Goal: Information Seeking & Learning: Learn about a topic

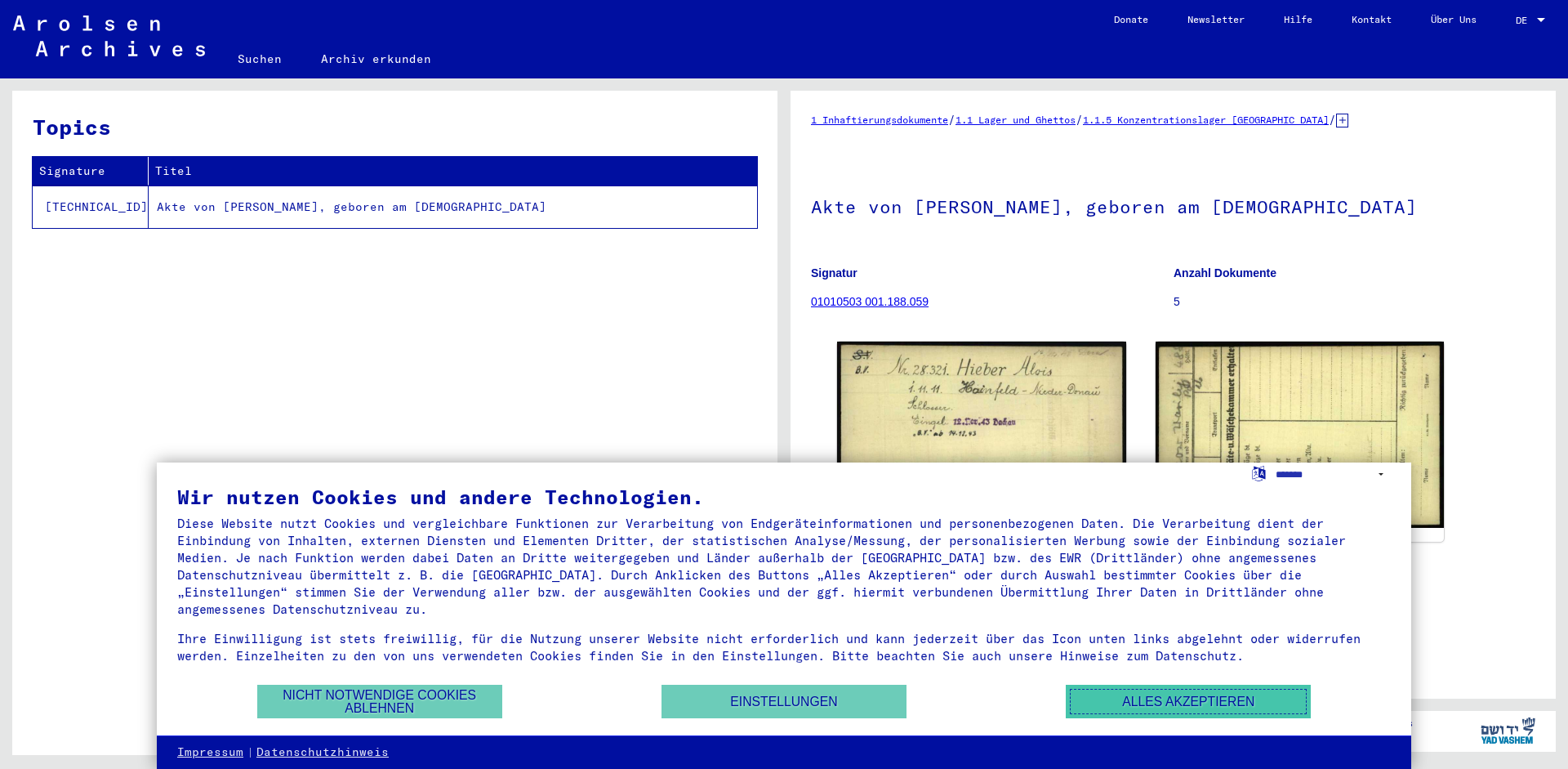
click at [1144, 708] on button "Alles akzeptieren" at bounding box center [1189, 701] width 245 height 34
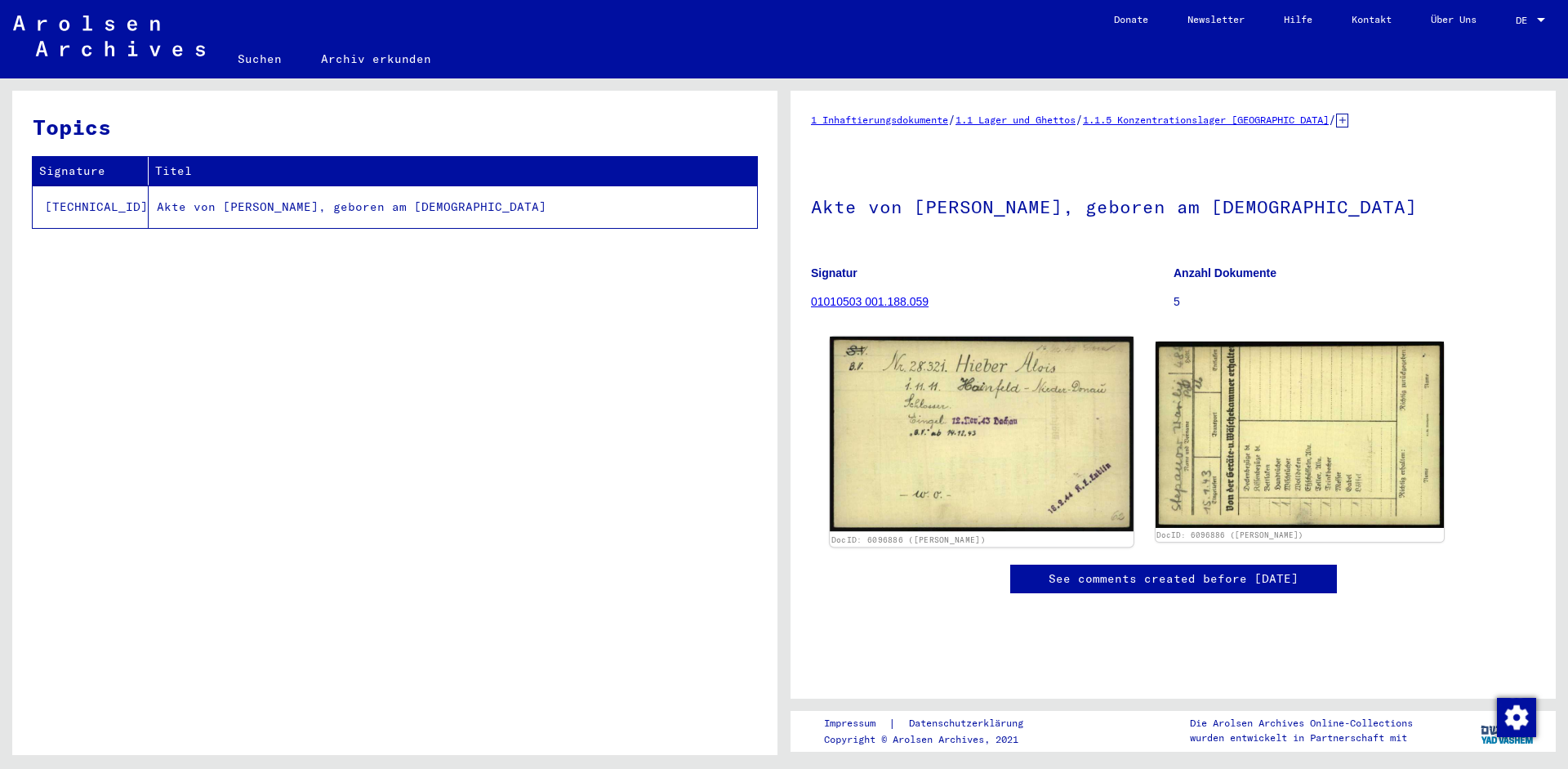
click at [889, 447] on img at bounding box center [981, 434] width 303 height 194
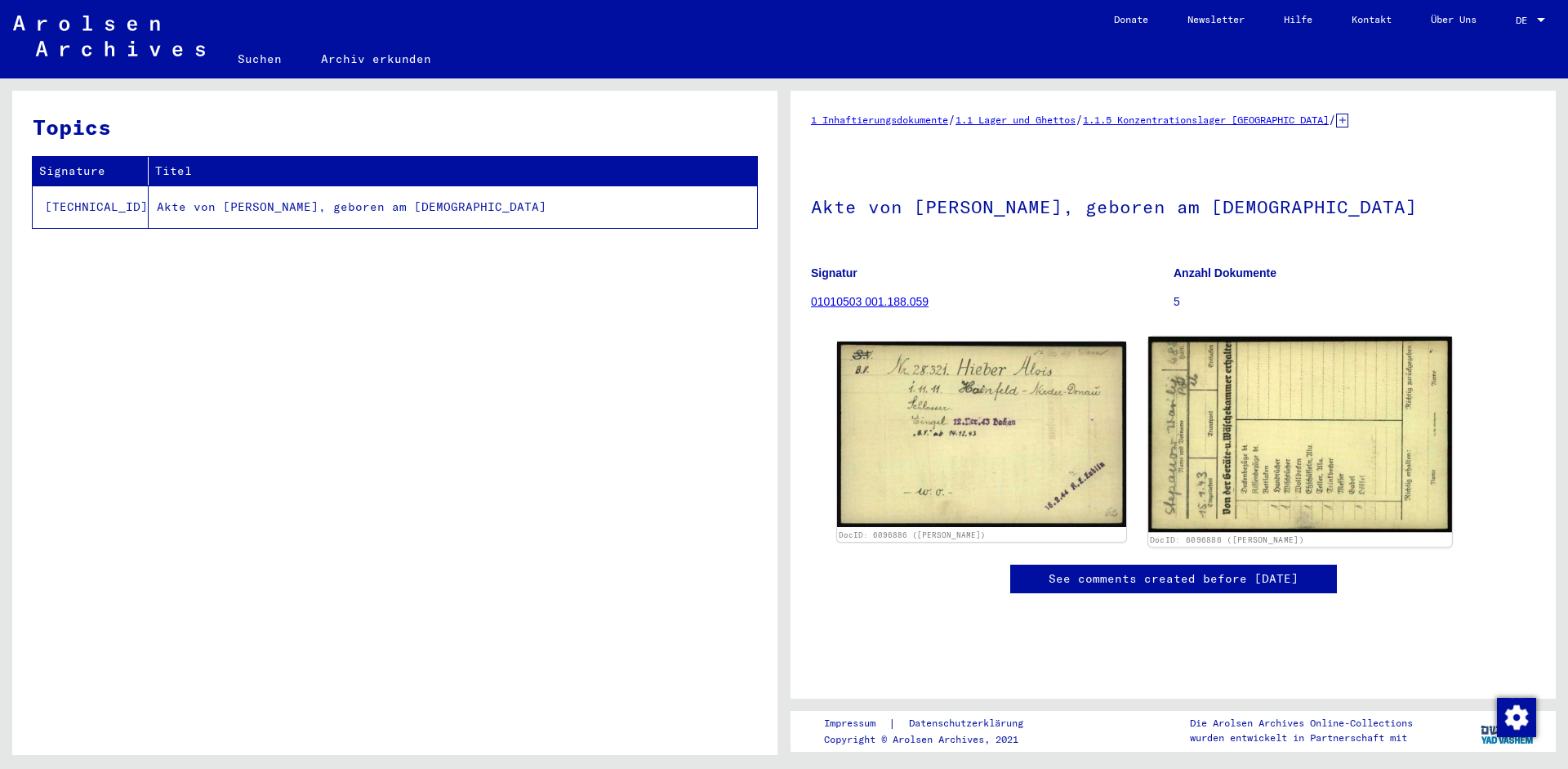
click at [1324, 489] on img at bounding box center [1299, 434] width 303 height 196
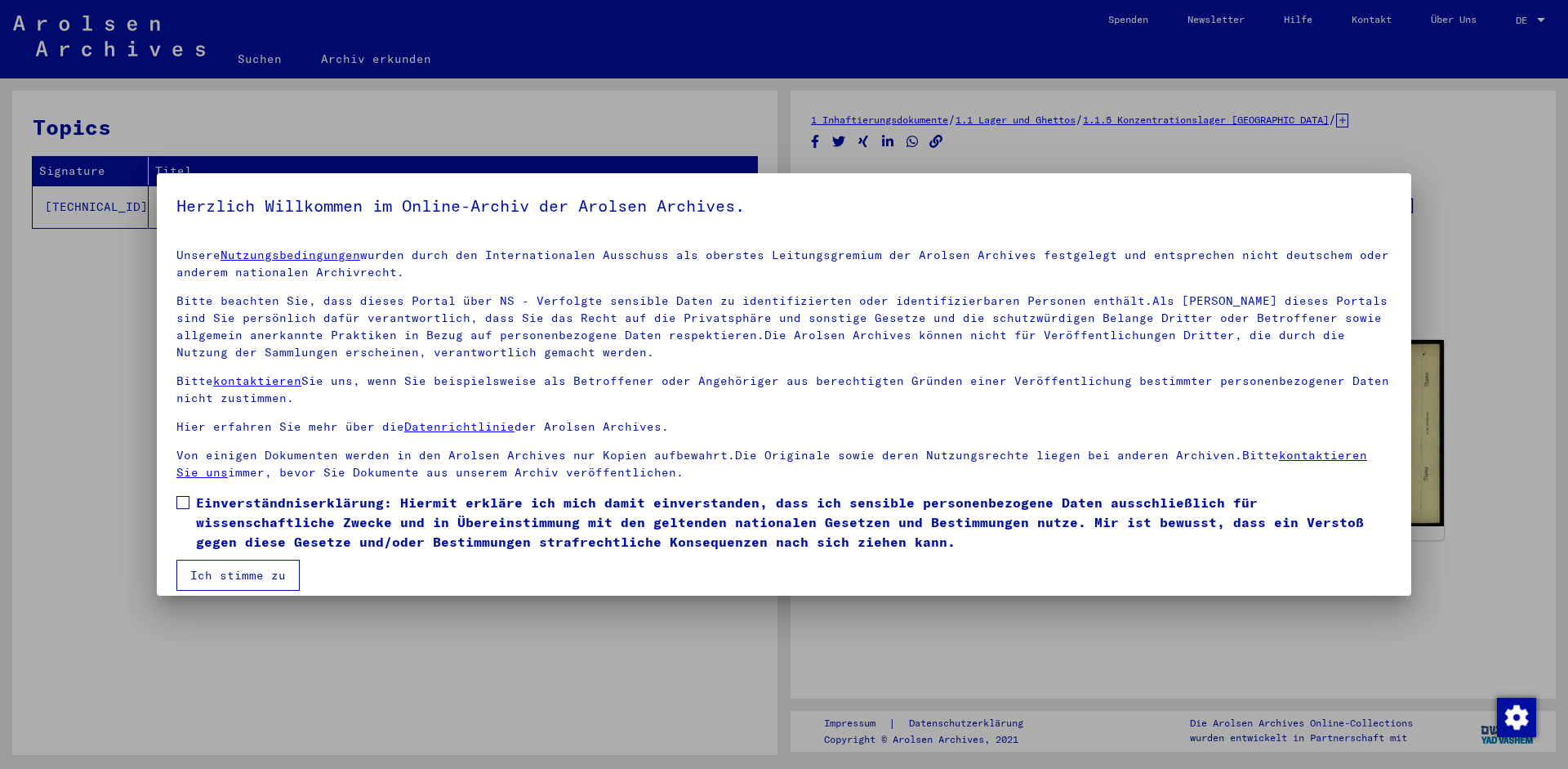
click at [227, 559] on button "Ich stimme zu" at bounding box center [238, 575] width 123 height 31
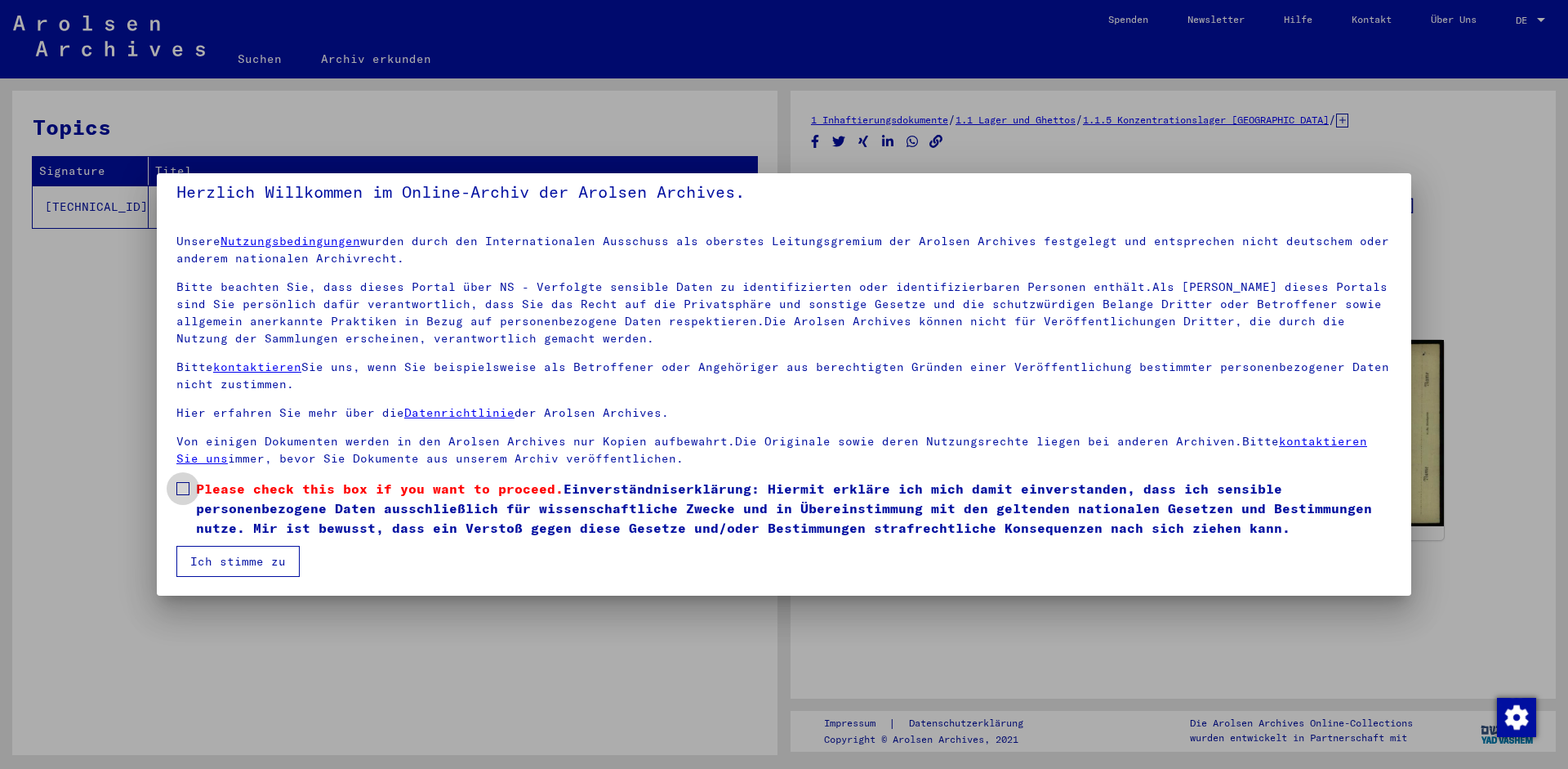
click at [179, 491] on span at bounding box center [182, 488] width 13 height 13
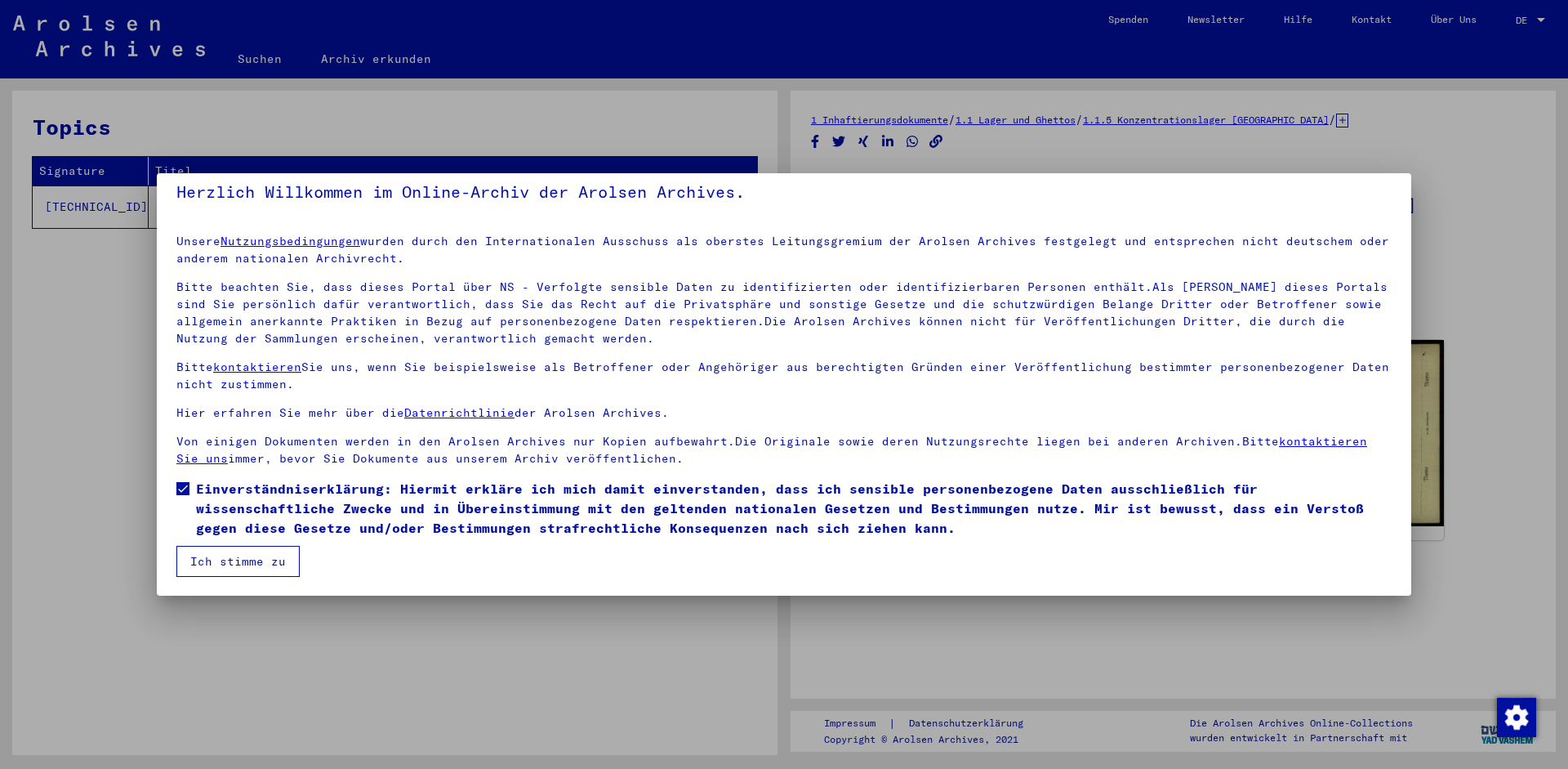
click at [210, 551] on button "Ich stimme zu" at bounding box center [238, 561] width 123 height 31
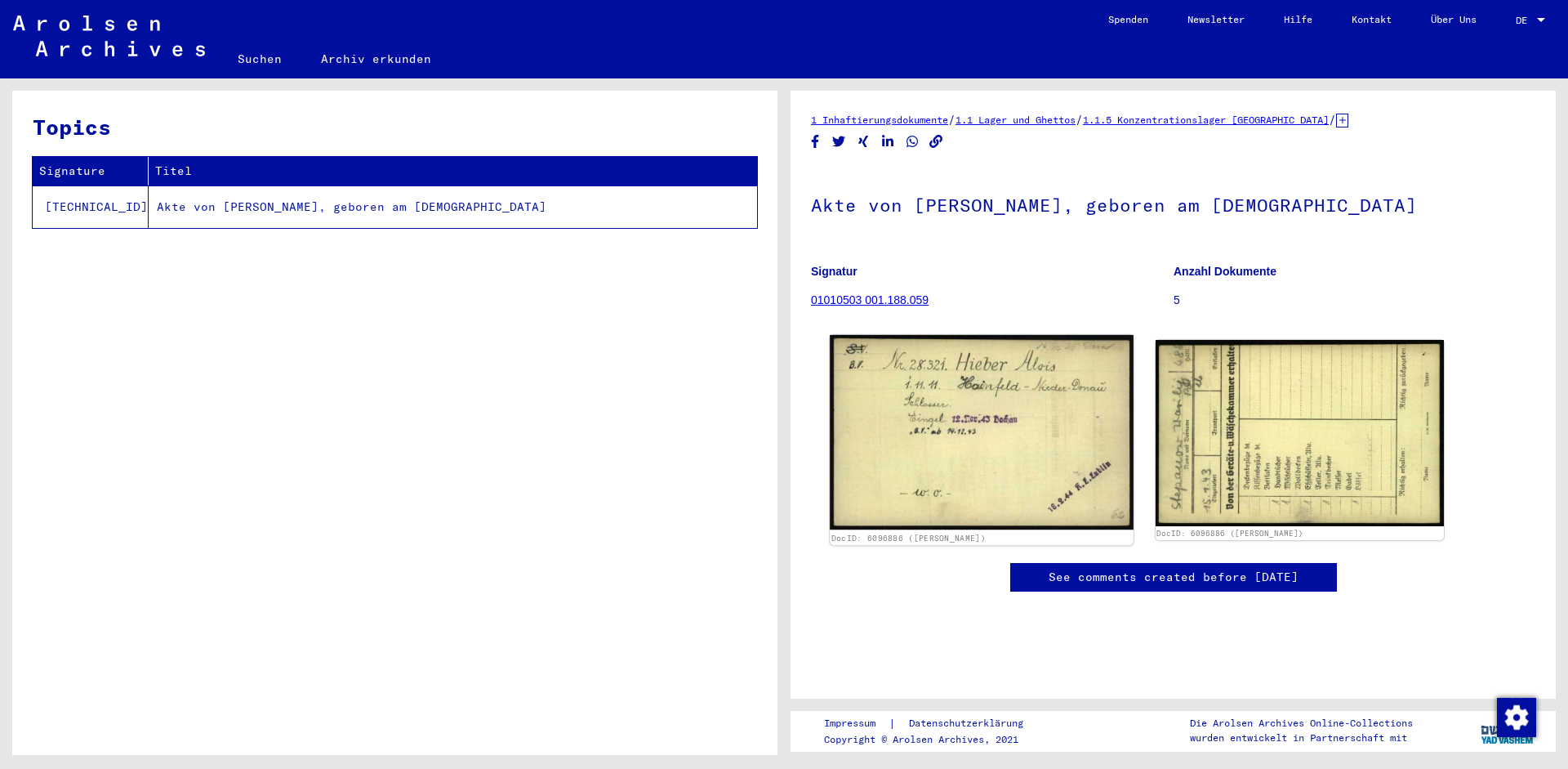
click at [945, 455] on img at bounding box center [981, 432] width 303 height 194
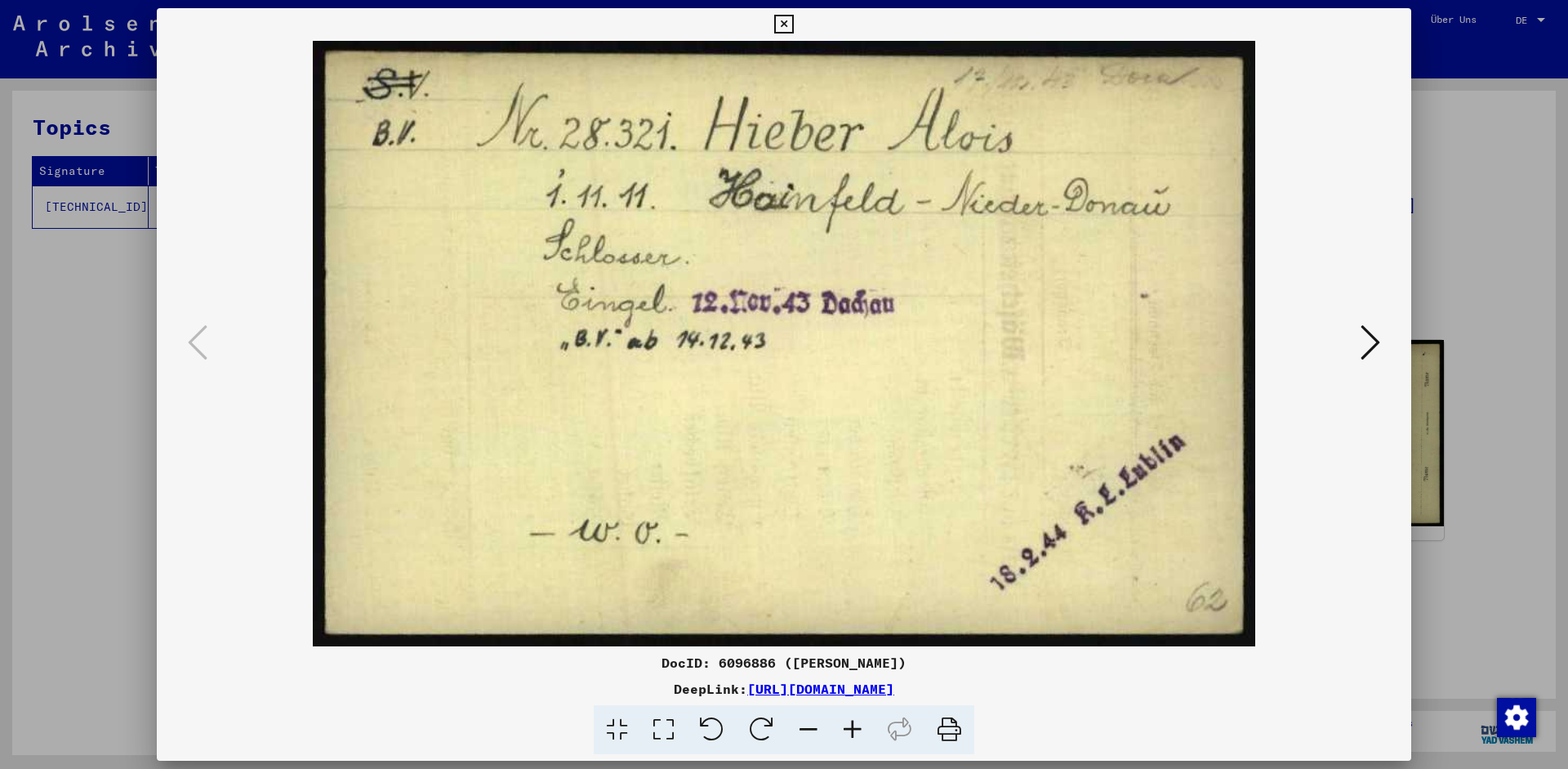
click at [928, 438] on img at bounding box center [784, 343] width 1144 height 605
click at [1365, 351] on icon at bounding box center [1370, 342] width 19 height 39
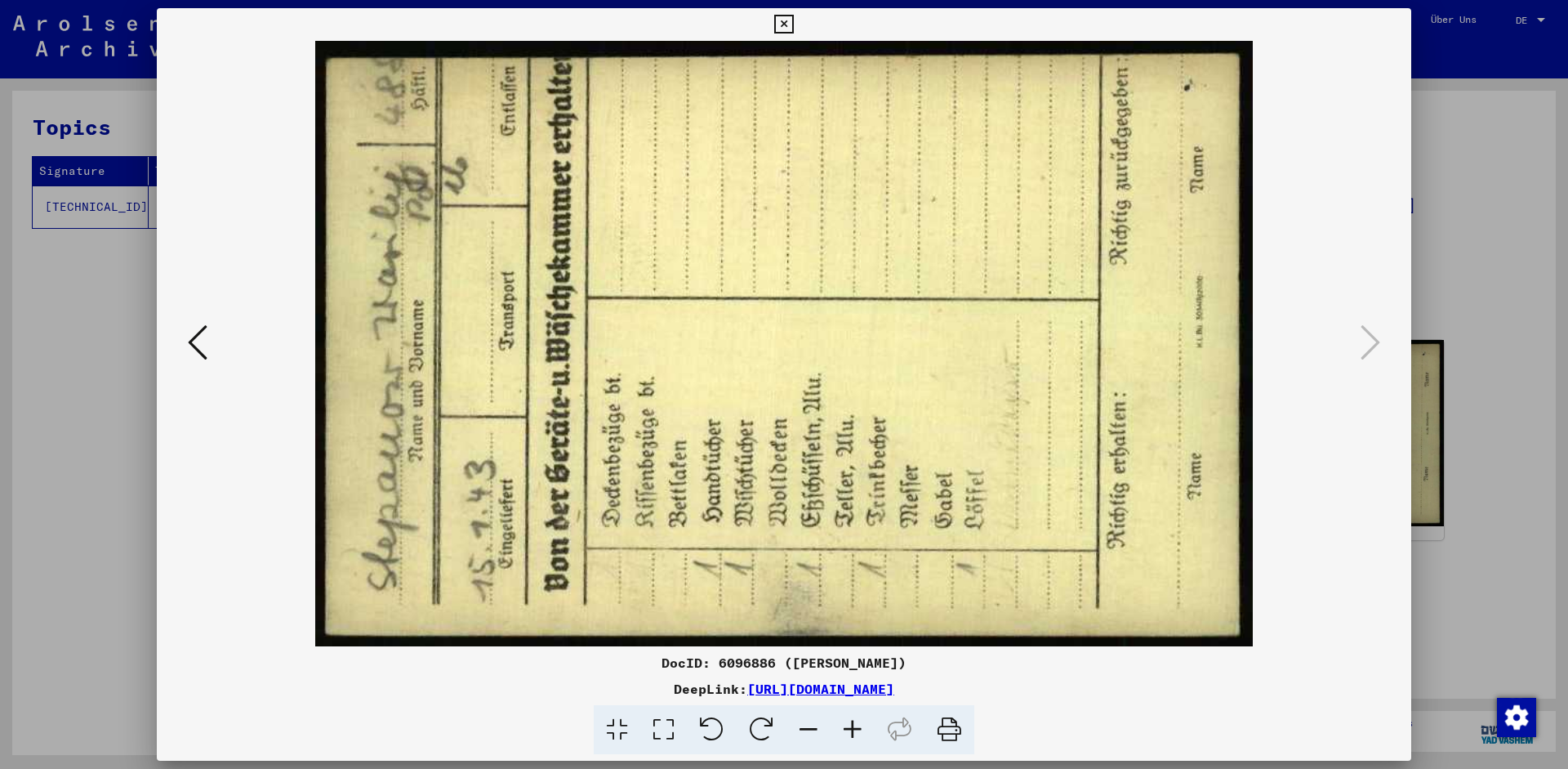
click at [182, 341] on div at bounding box center [784, 343] width 1255 height 605
click at [214, 345] on img at bounding box center [784, 343] width 1144 height 605
click at [210, 347] on button at bounding box center [198, 343] width 30 height 46
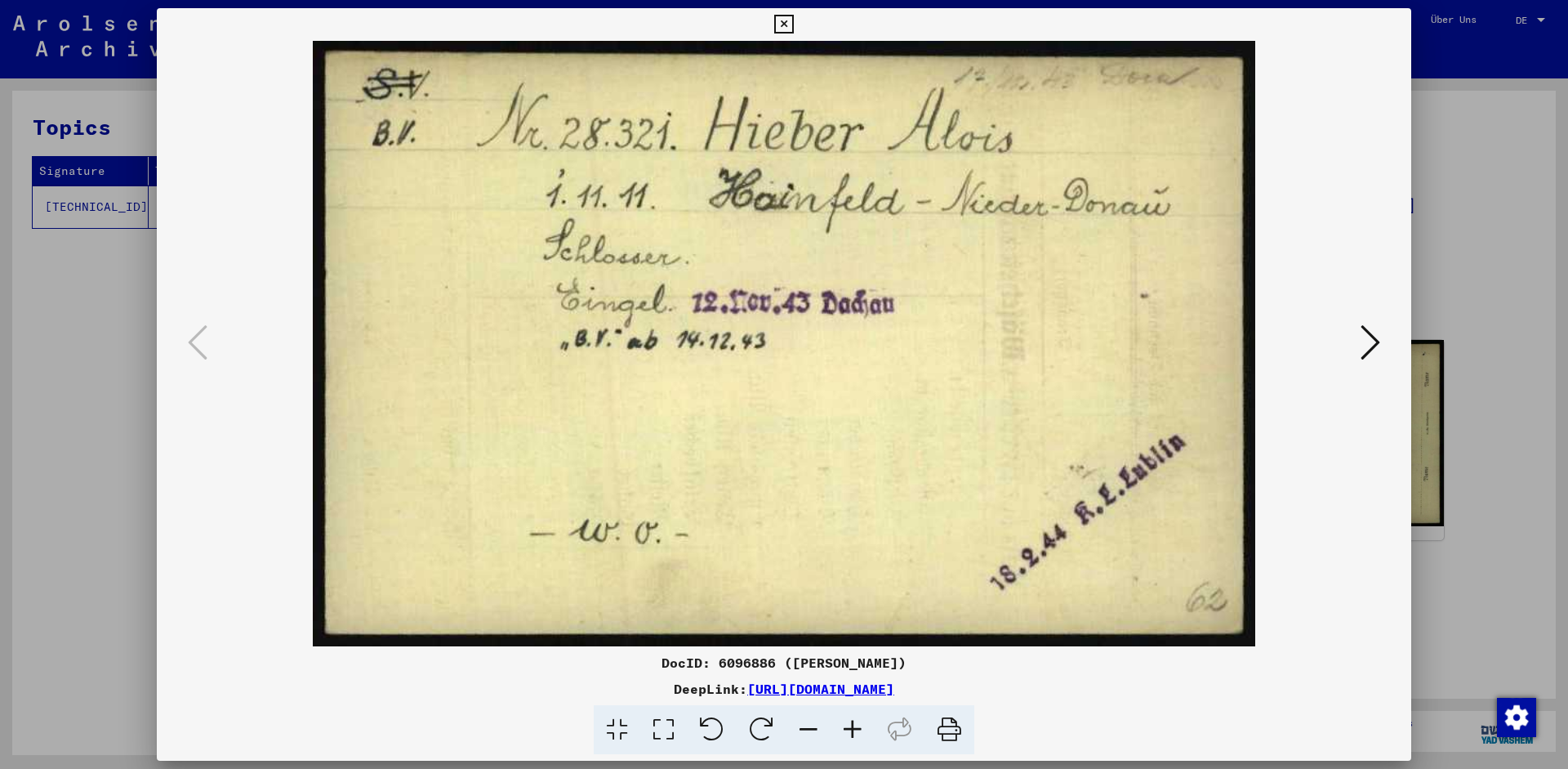
click at [793, 21] on icon at bounding box center [784, 24] width 19 height 19
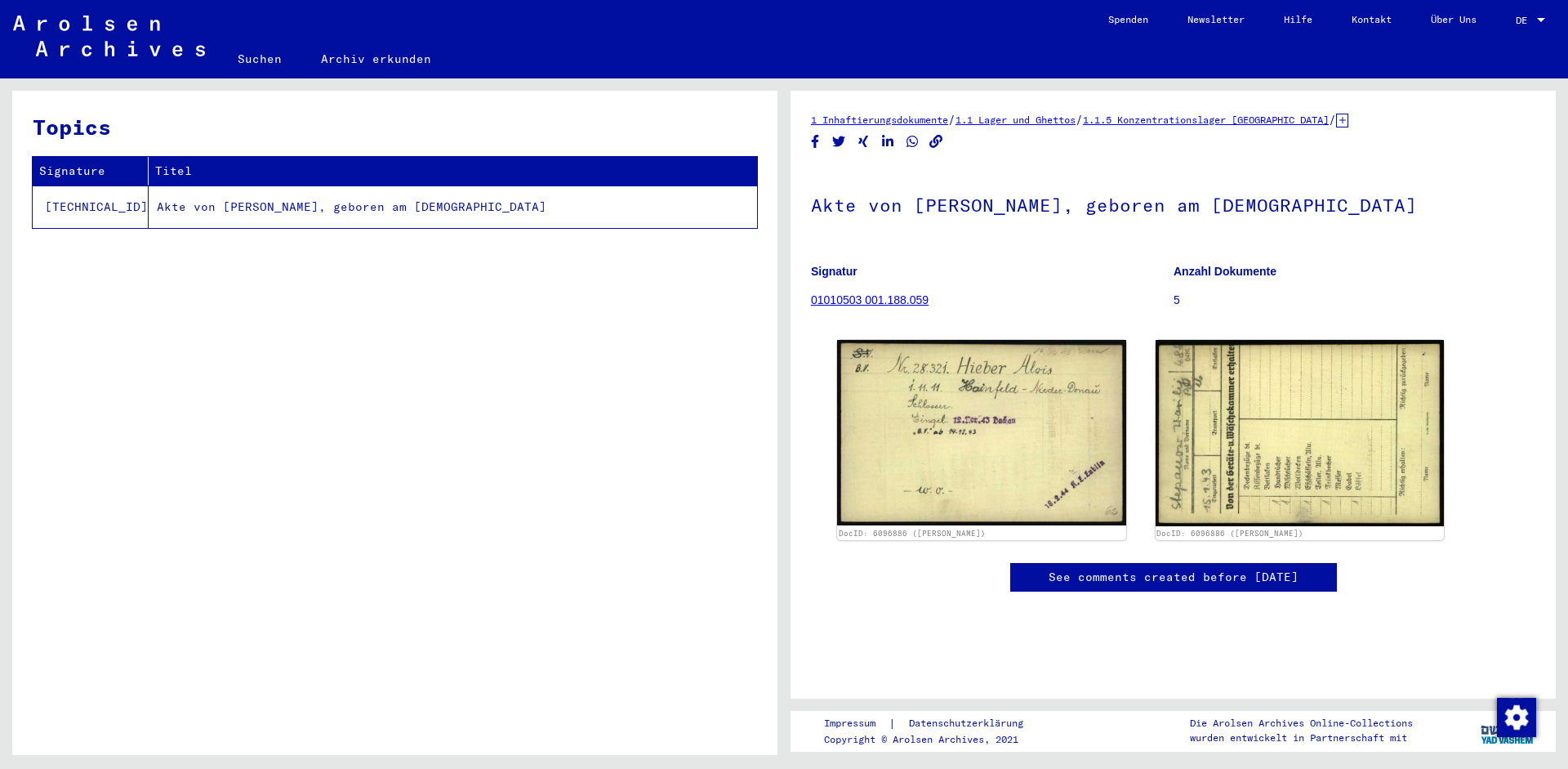
scroll to position [70, 0]
click at [241, 202] on td "Akte von [PERSON_NAME], geboren am [DEMOGRAPHIC_DATA]" at bounding box center [453, 206] width 608 height 42
click at [1217, 265] on b "Anzahl Dokumente" at bounding box center [1225, 270] width 103 height 13
click at [874, 293] on link "01010503 001.188.059" at bounding box center [869, 299] width 117 height 13
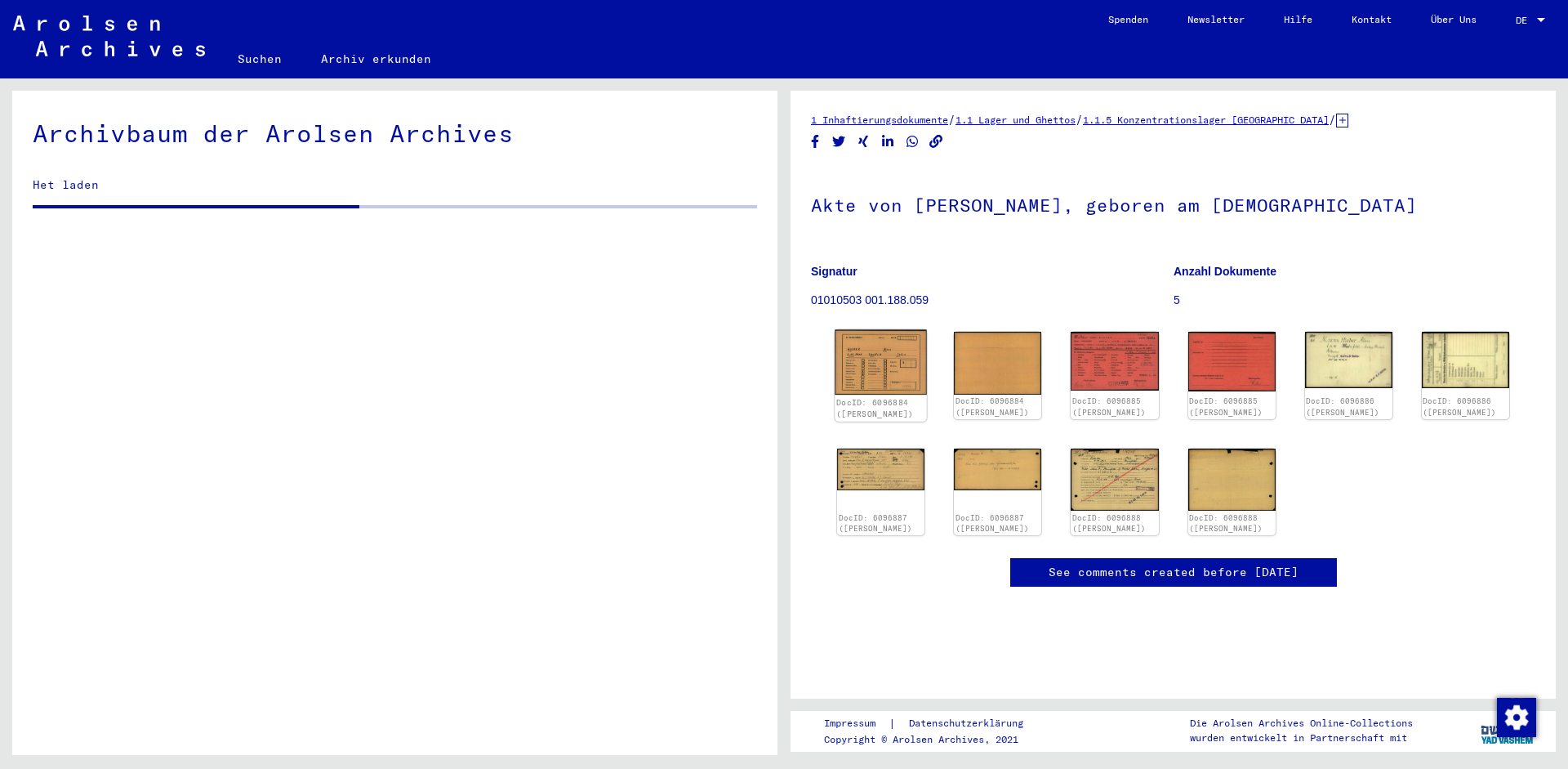
click at [890, 373] on img at bounding box center [880, 363] width 92 height 65
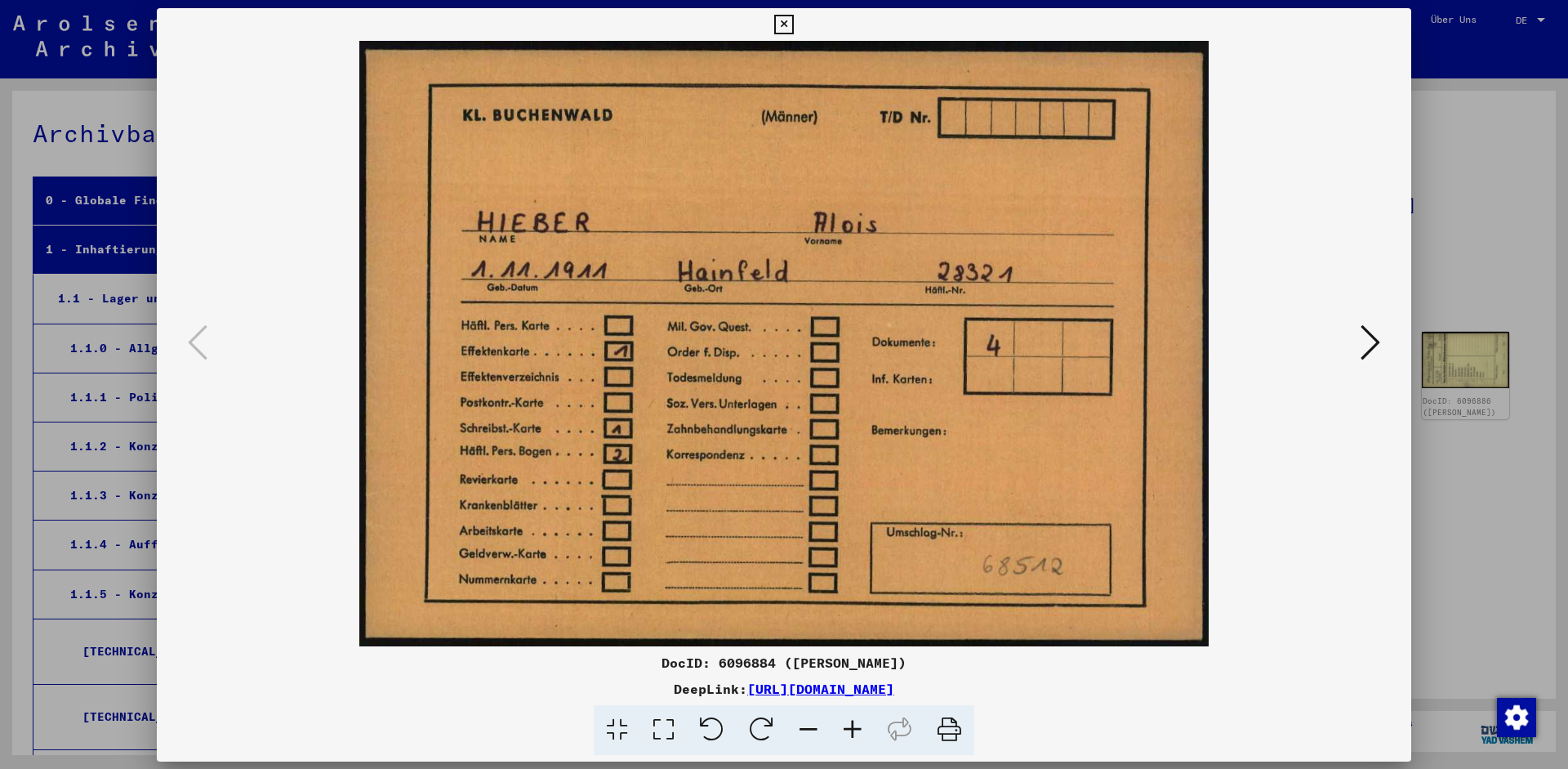
scroll to position [16899, 0]
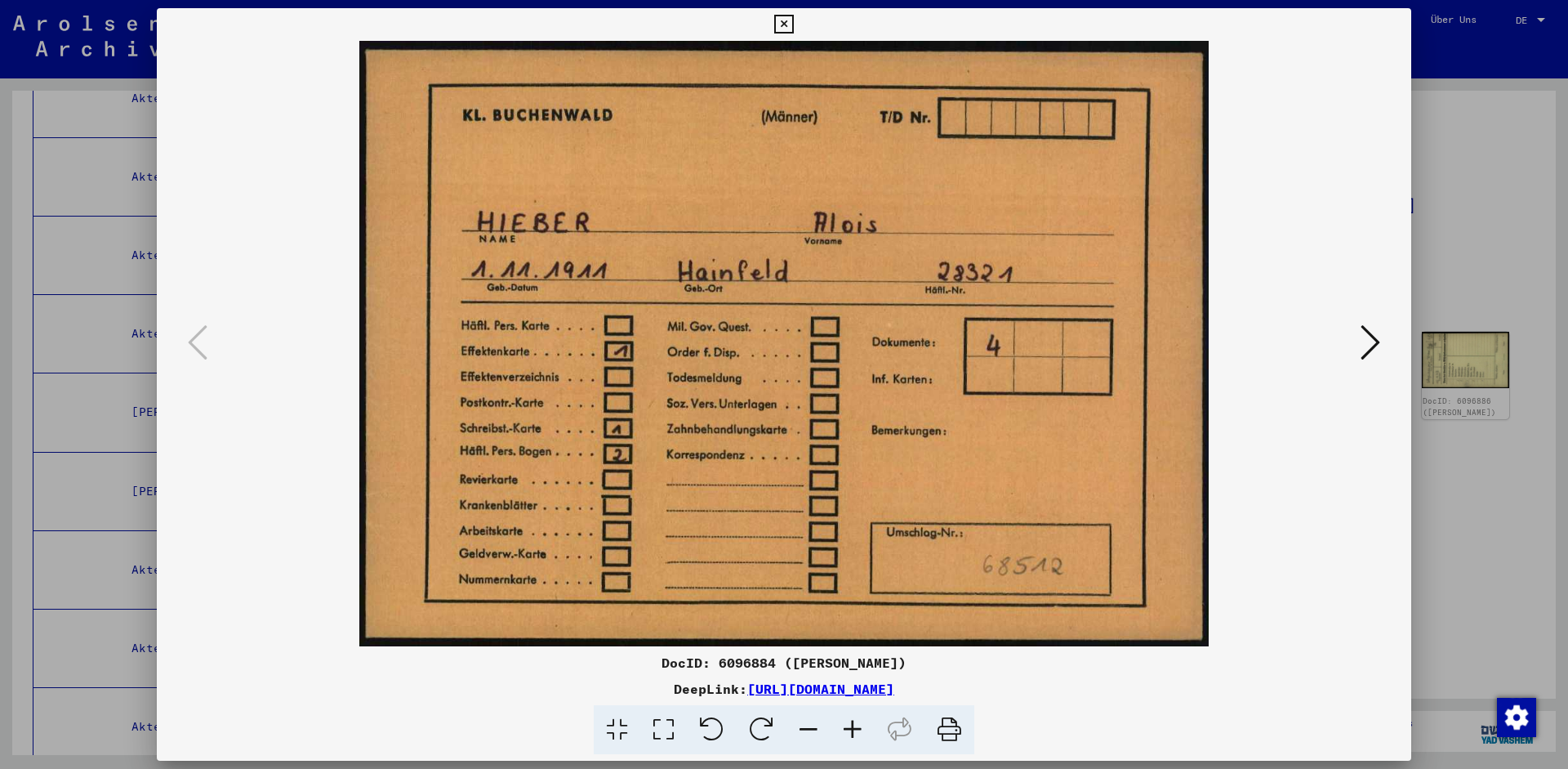
click at [1374, 342] on icon at bounding box center [1370, 342] width 19 height 39
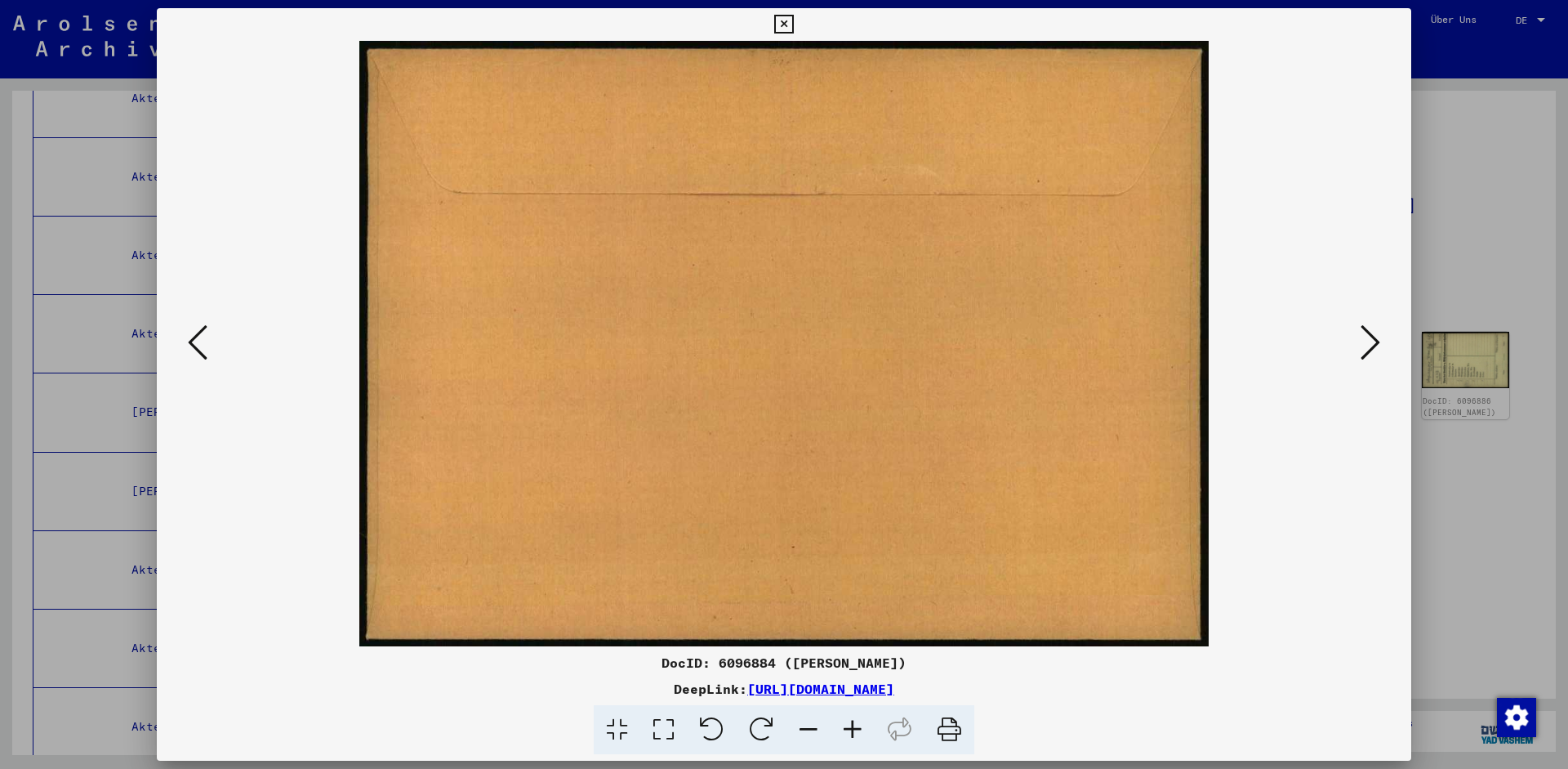
click at [1391, 335] on div at bounding box center [784, 343] width 1255 height 605
click at [1370, 345] on icon at bounding box center [1370, 342] width 19 height 39
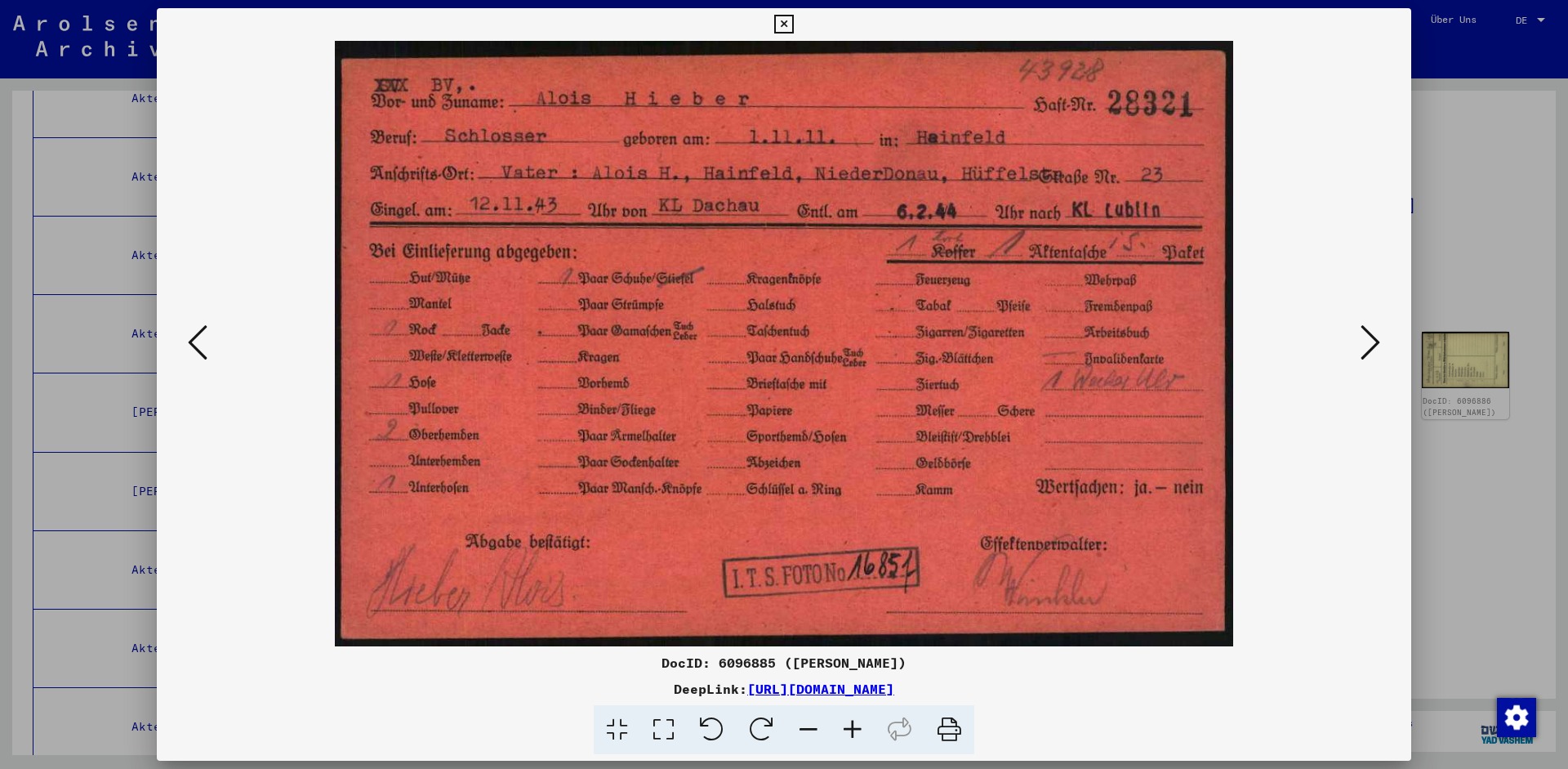
click at [1363, 345] on icon at bounding box center [1370, 342] width 19 height 39
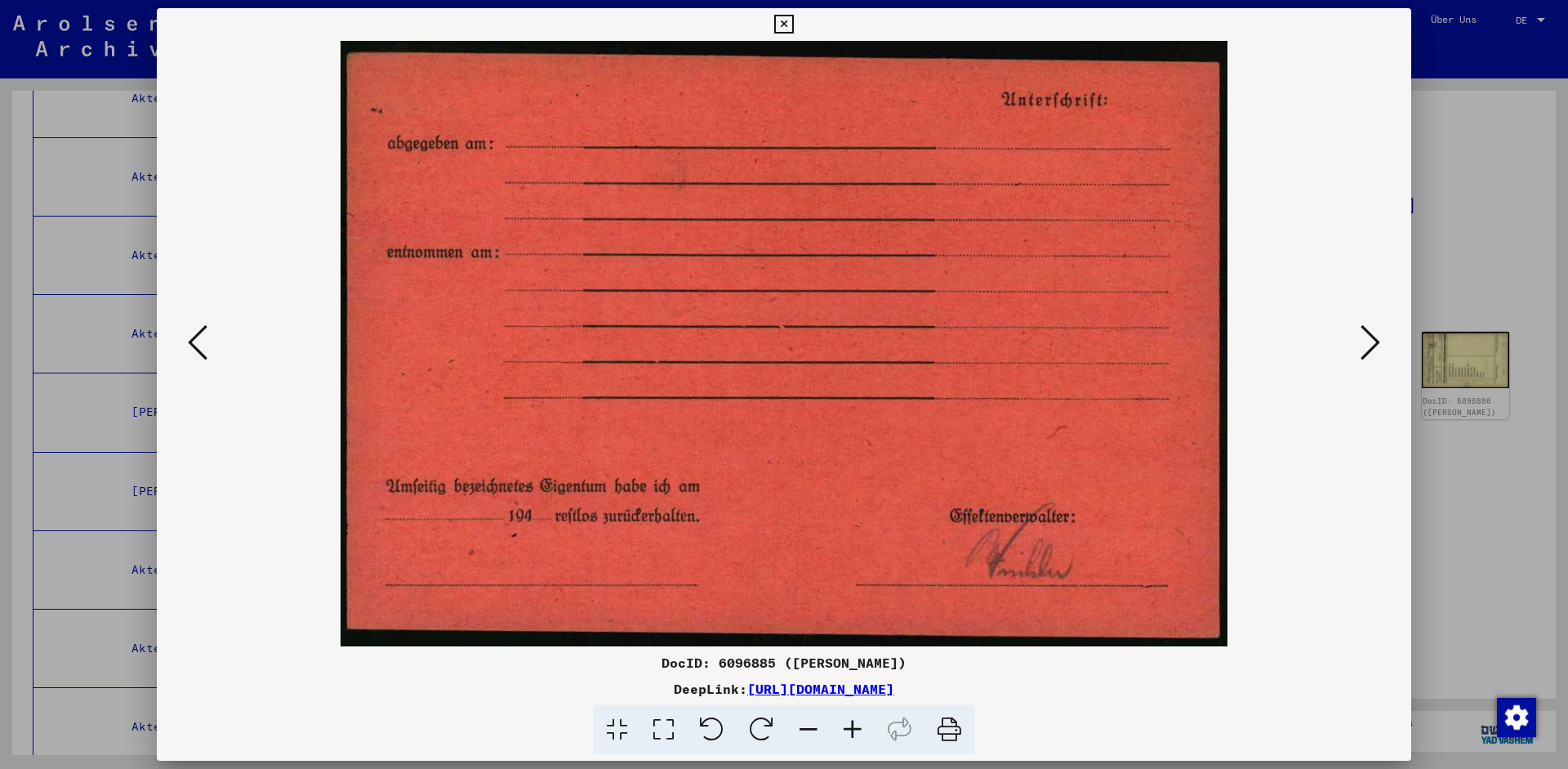
click at [1363, 345] on icon at bounding box center [1370, 342] width 19 height 39
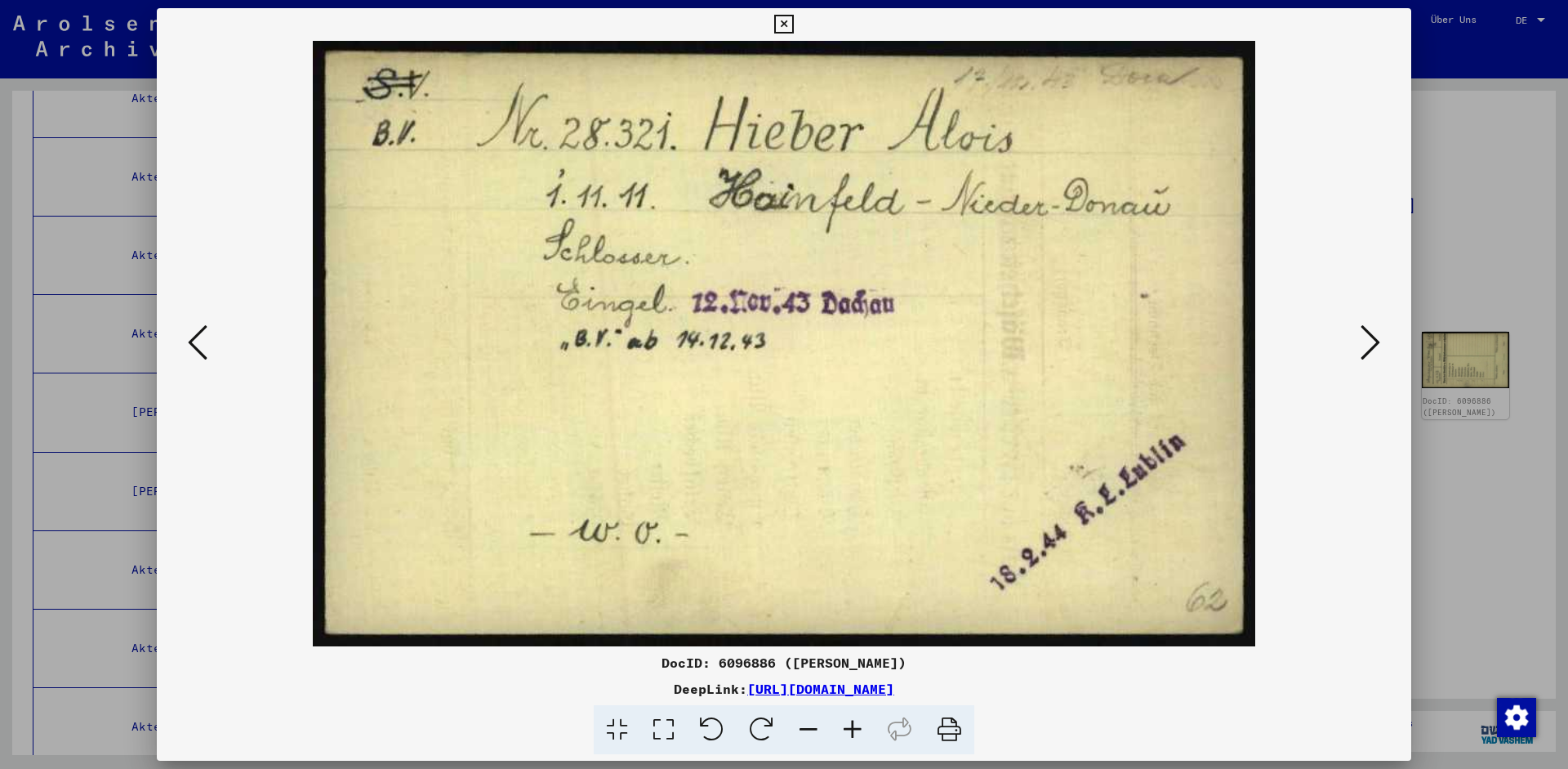
click at [1363, 345] on icon at bounding box center [1370, 342] width 19 height 39
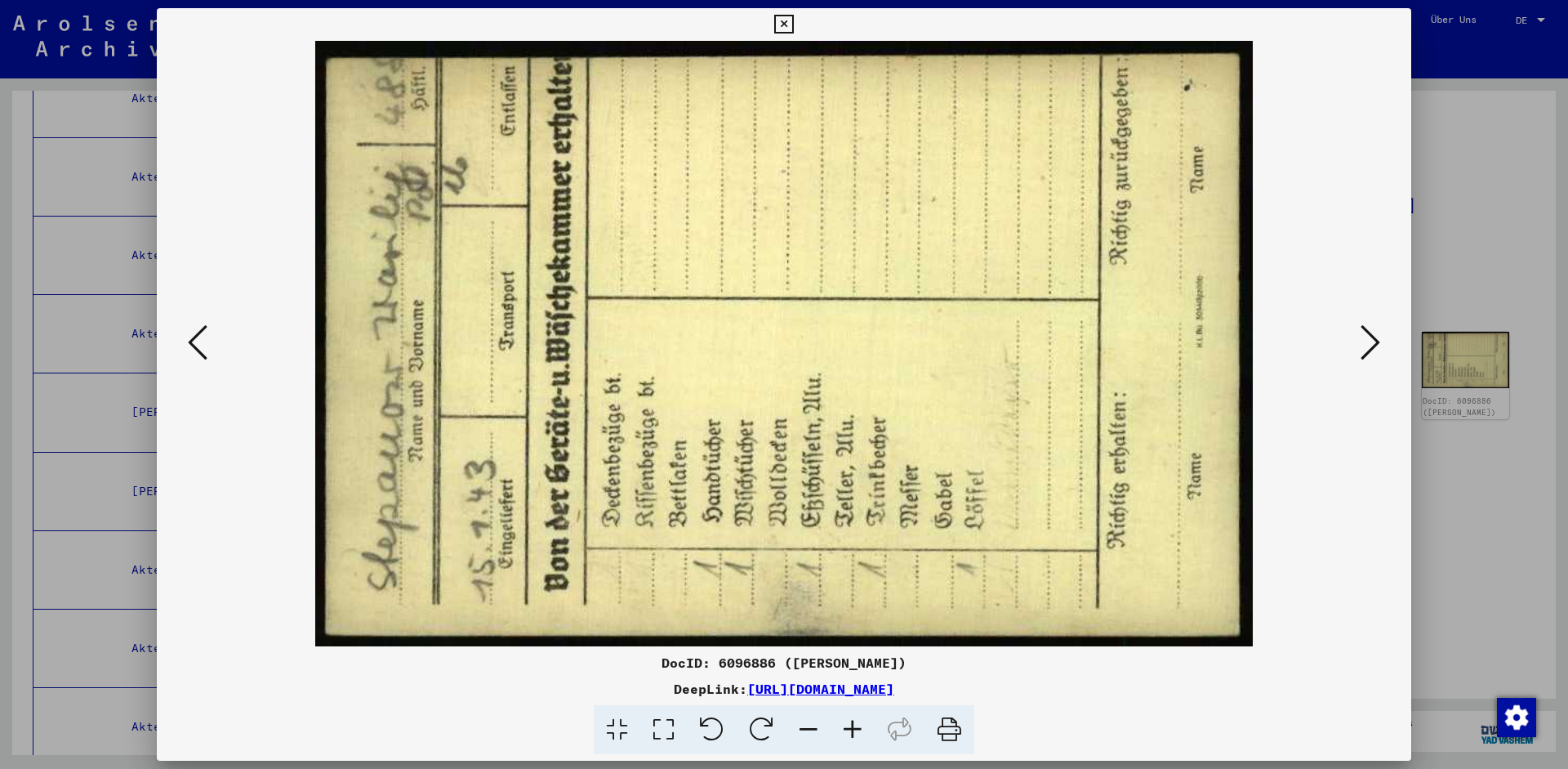
click at [1363, 345] on icon at bounding box center [1370, 342] width 19 height 39
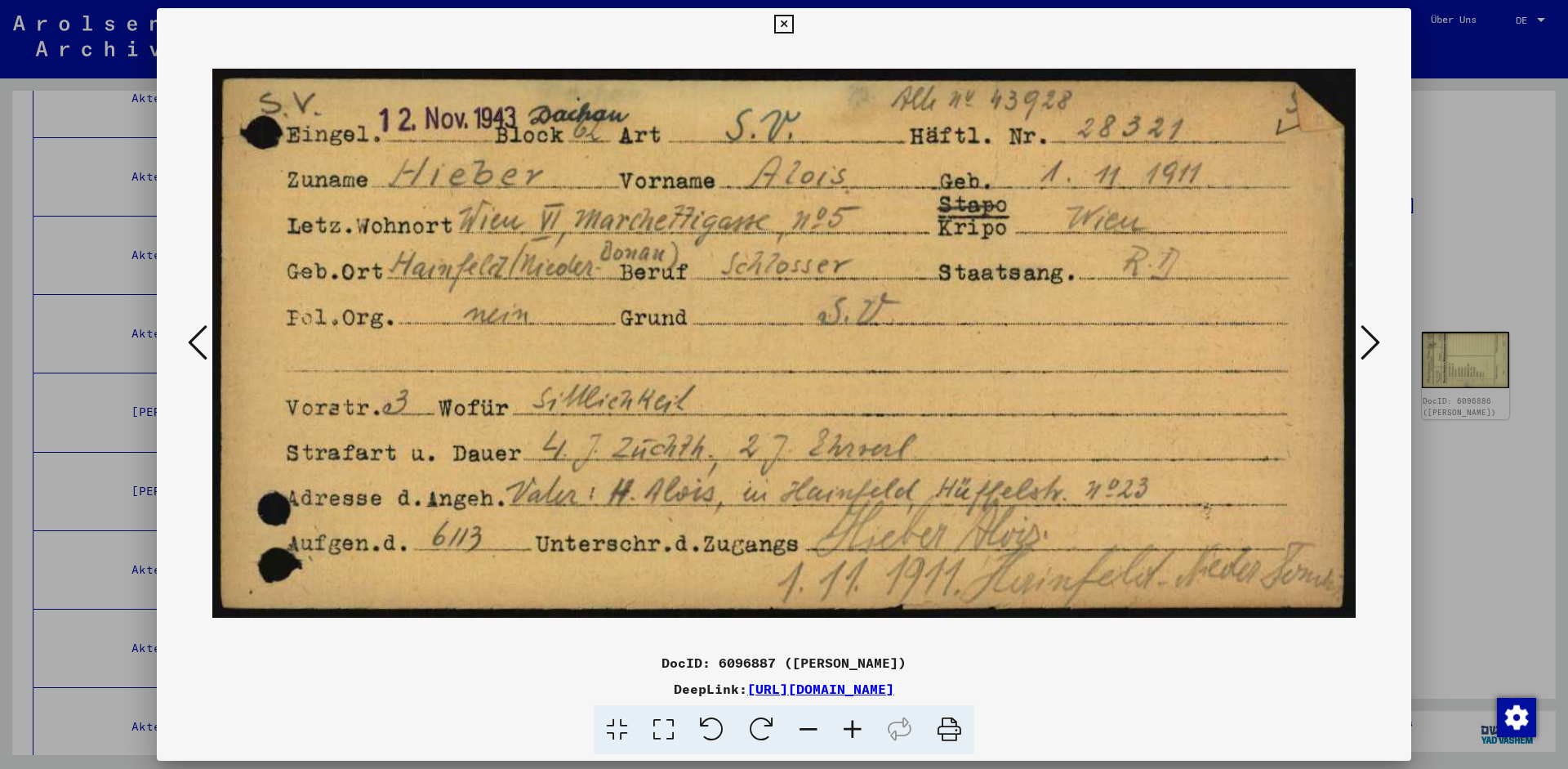
click at [1037, 575] on img at bounding box center [784, 343] width 1144 height 605
click at [1380, 341] on button at bounding box center [1370, 343] width 30 height 46
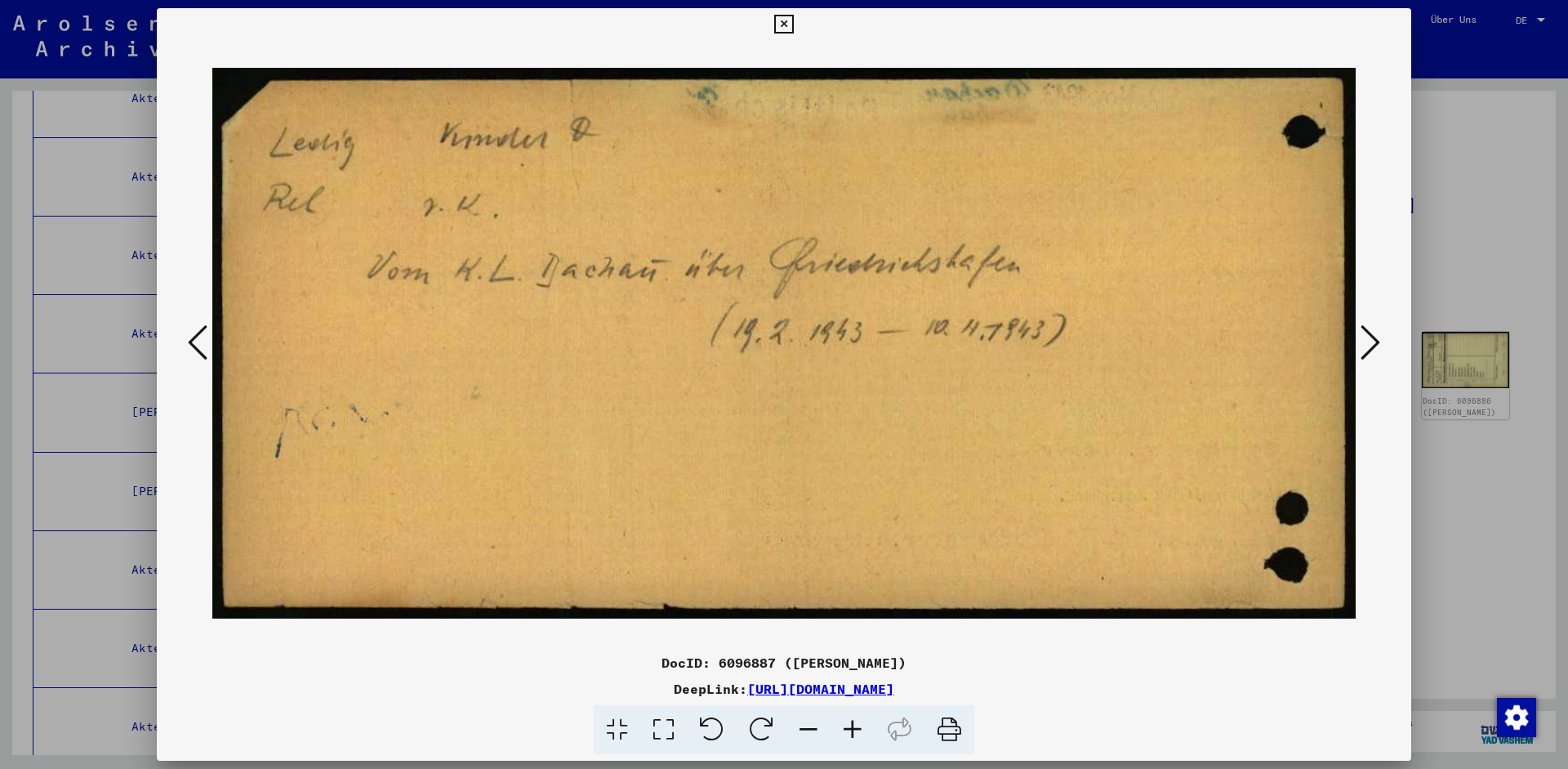
click at [1380, 341] on button at bounding box center [1370, 343] width 30 height 46
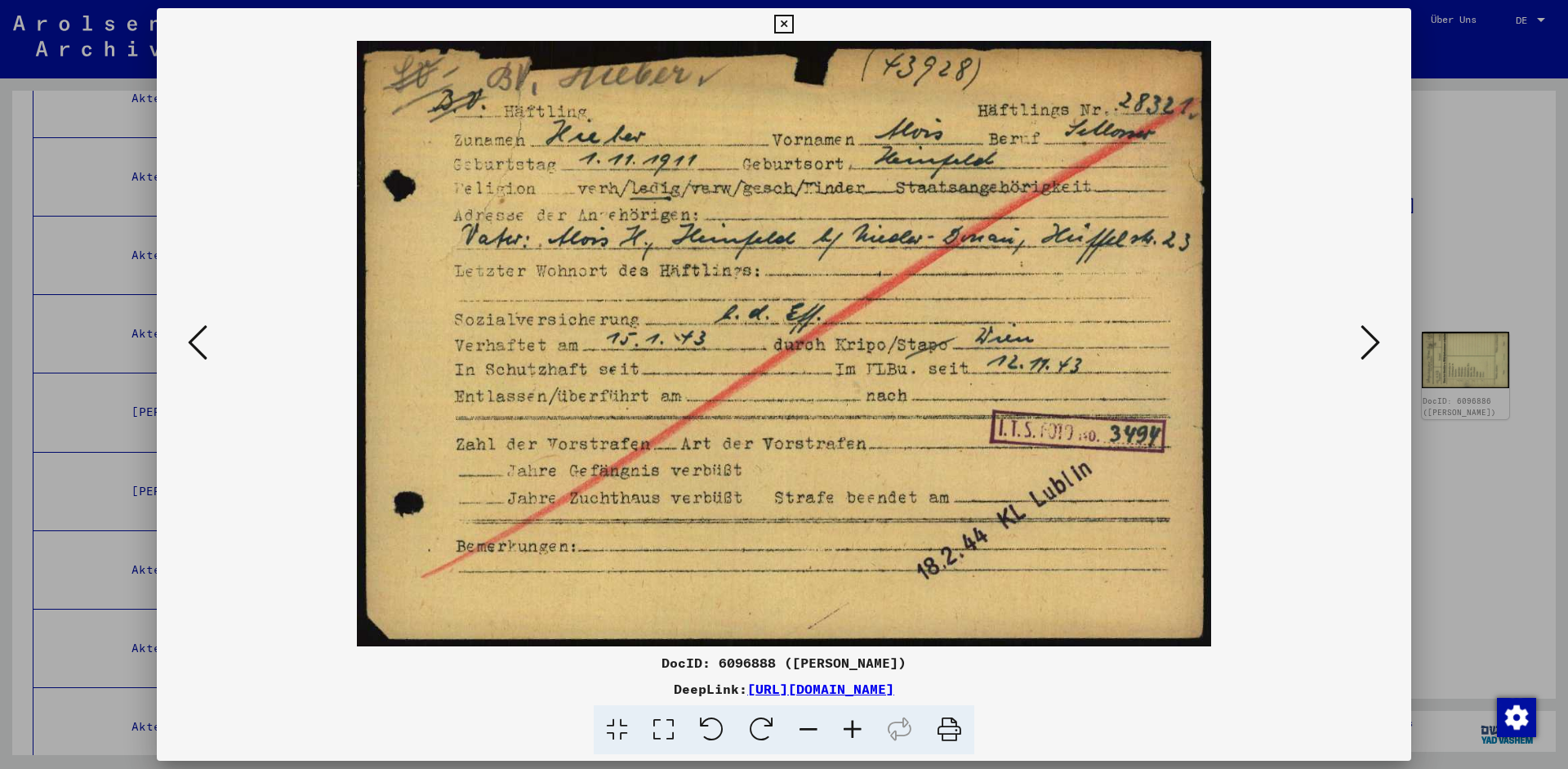
click at [1375, 341] on icon at bounding box center [1370, 342] width 19 height 39
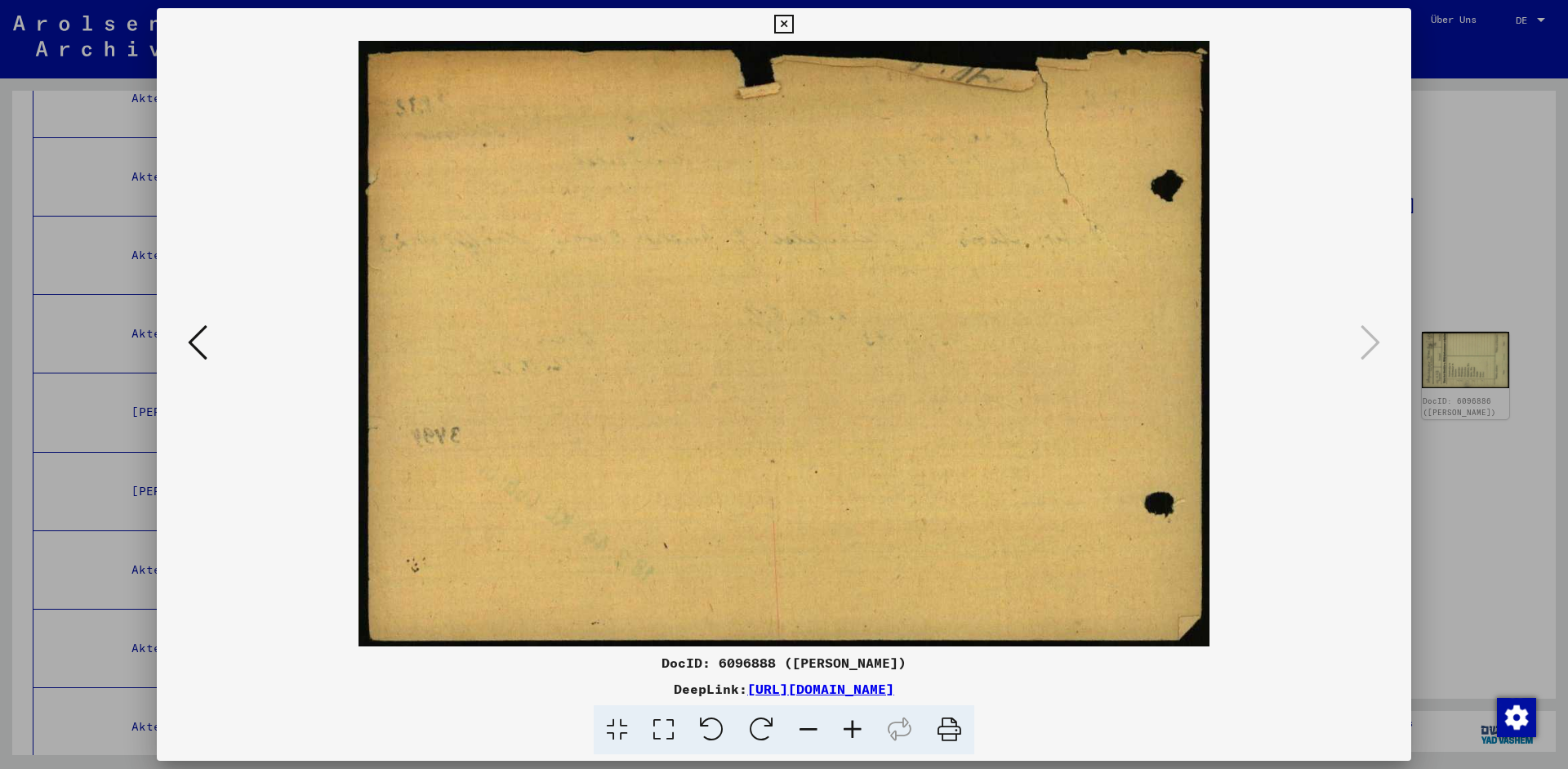
click at [201, 350] on icon at bounding box center [197, 342] width 19 height 39
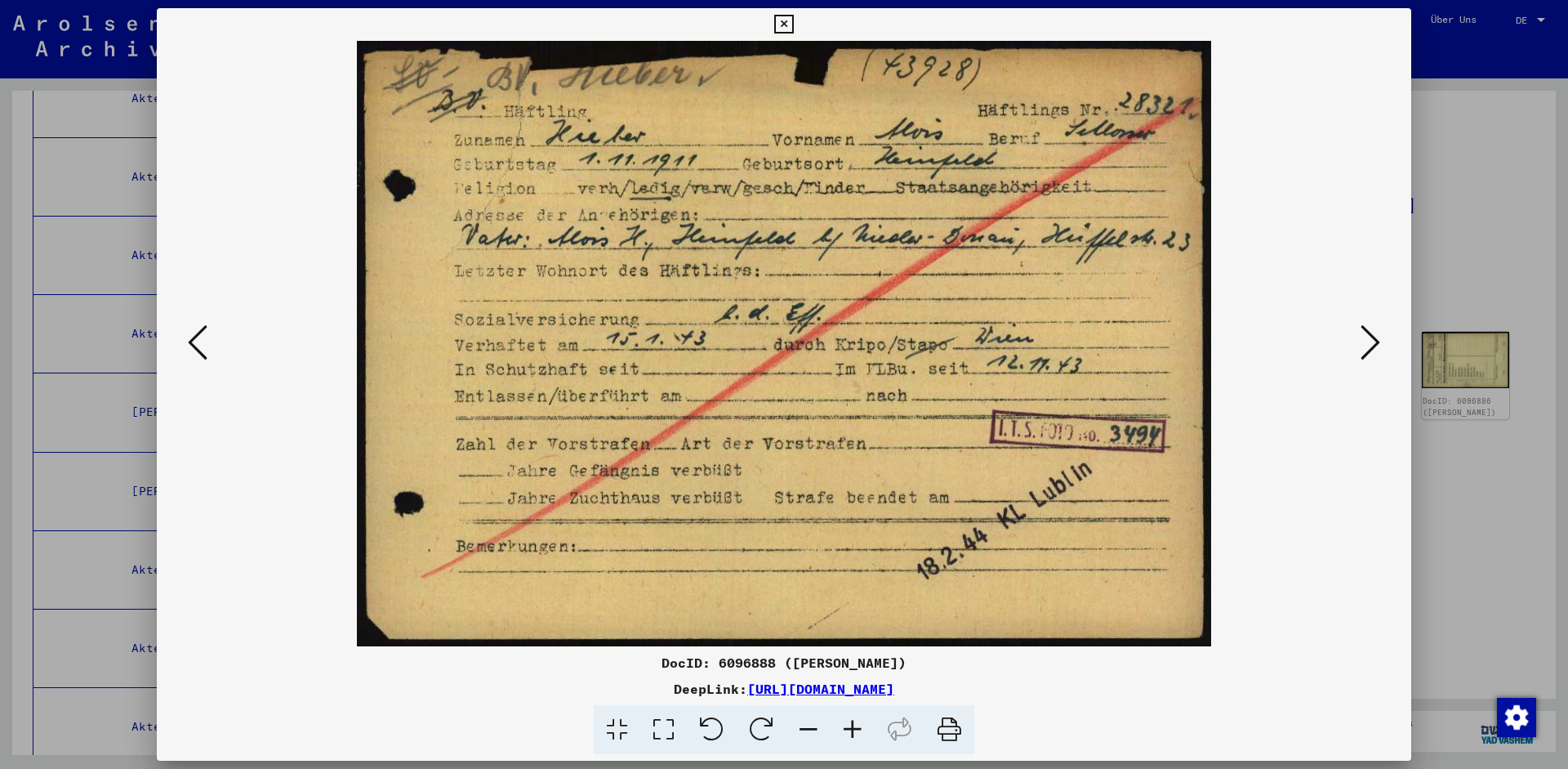
click at [793, 19] on icon at bounding box center [784, 24] width 19 height 19
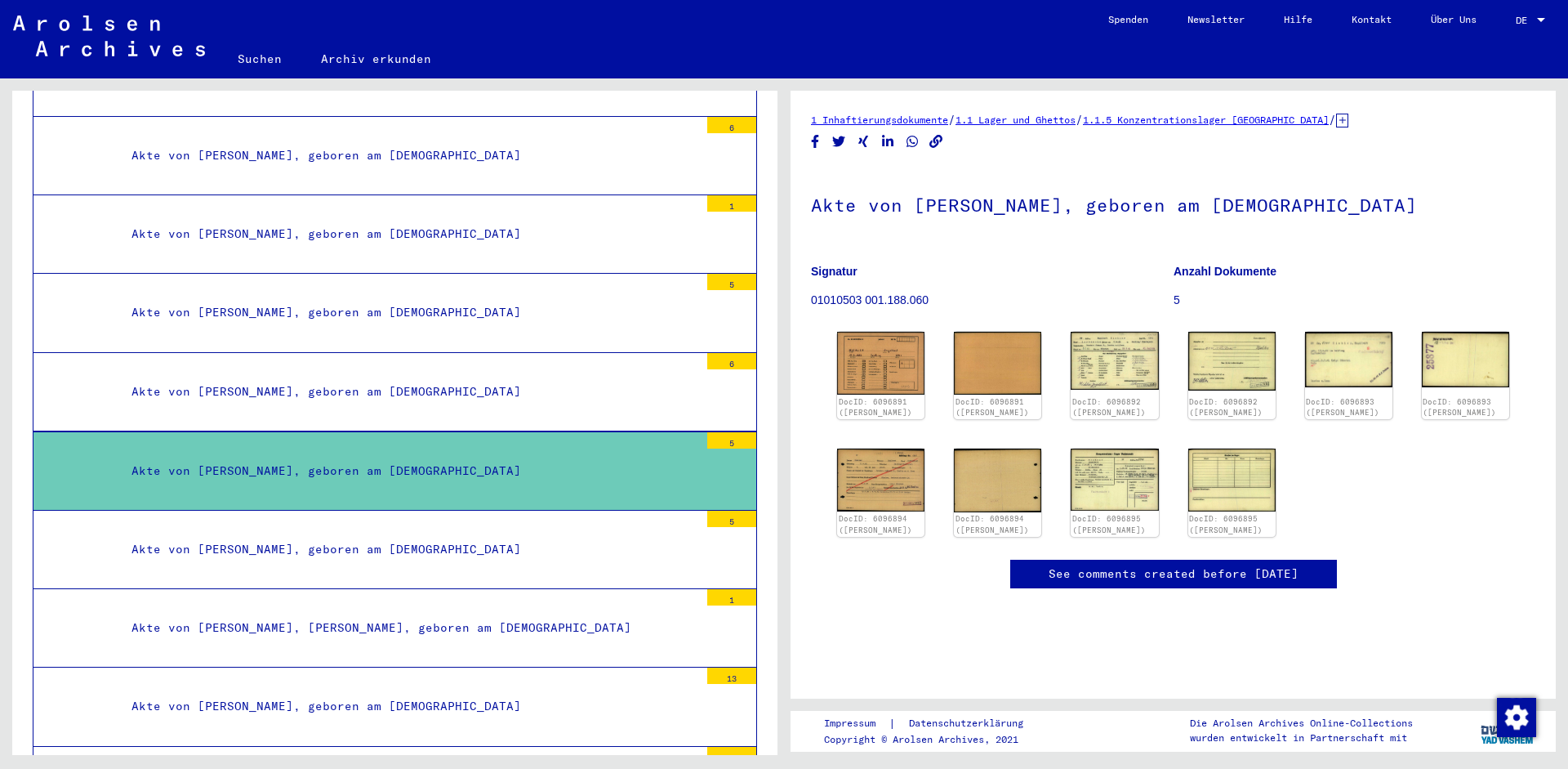
scroll to position [17193, 0]
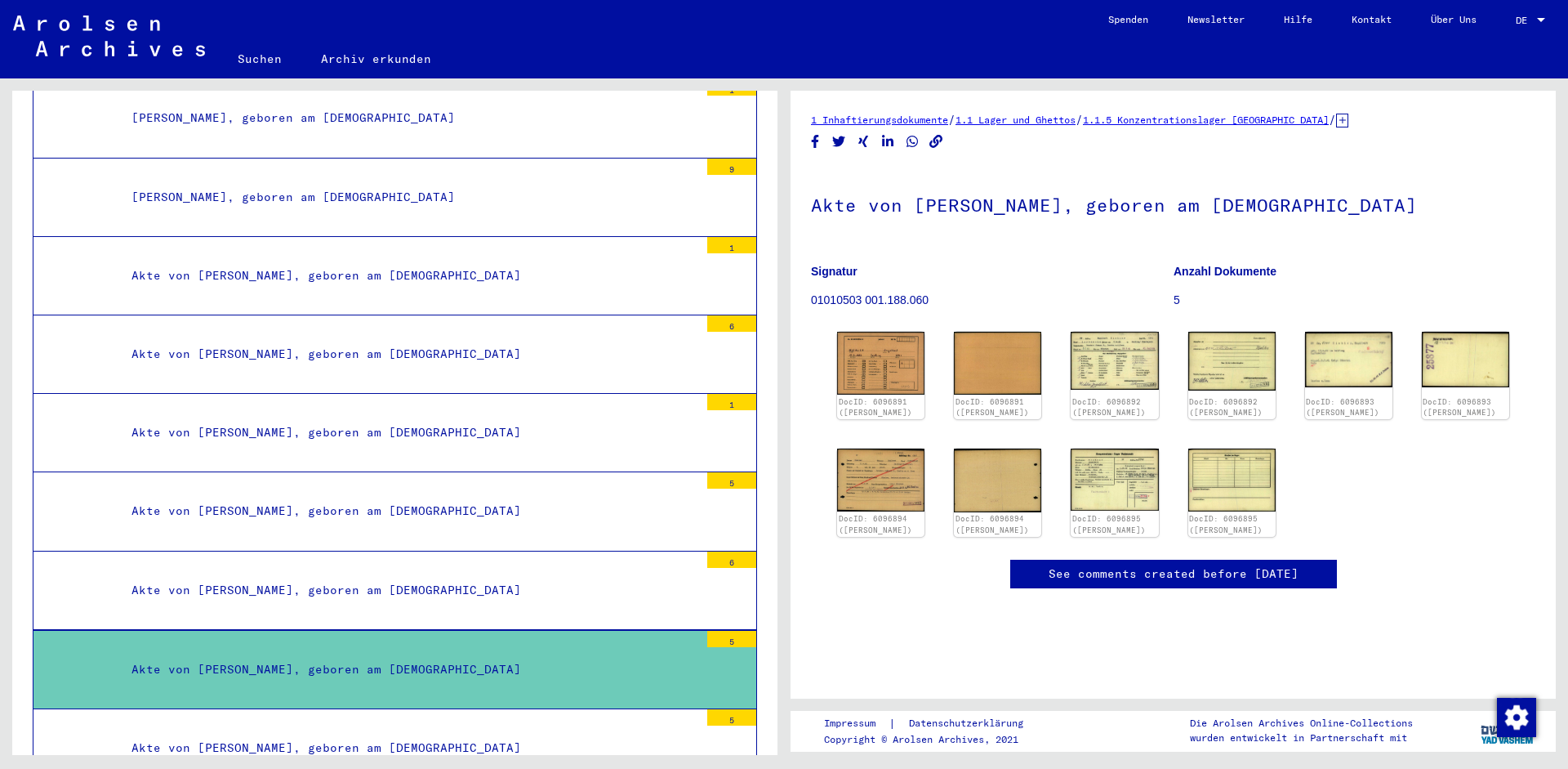
click at [355, 653] on div "Akte von [PERSON_NAME], geboren am [DEMOGRAPHIC_DATA]" at bounding box center [409, 669] width 580 height 32
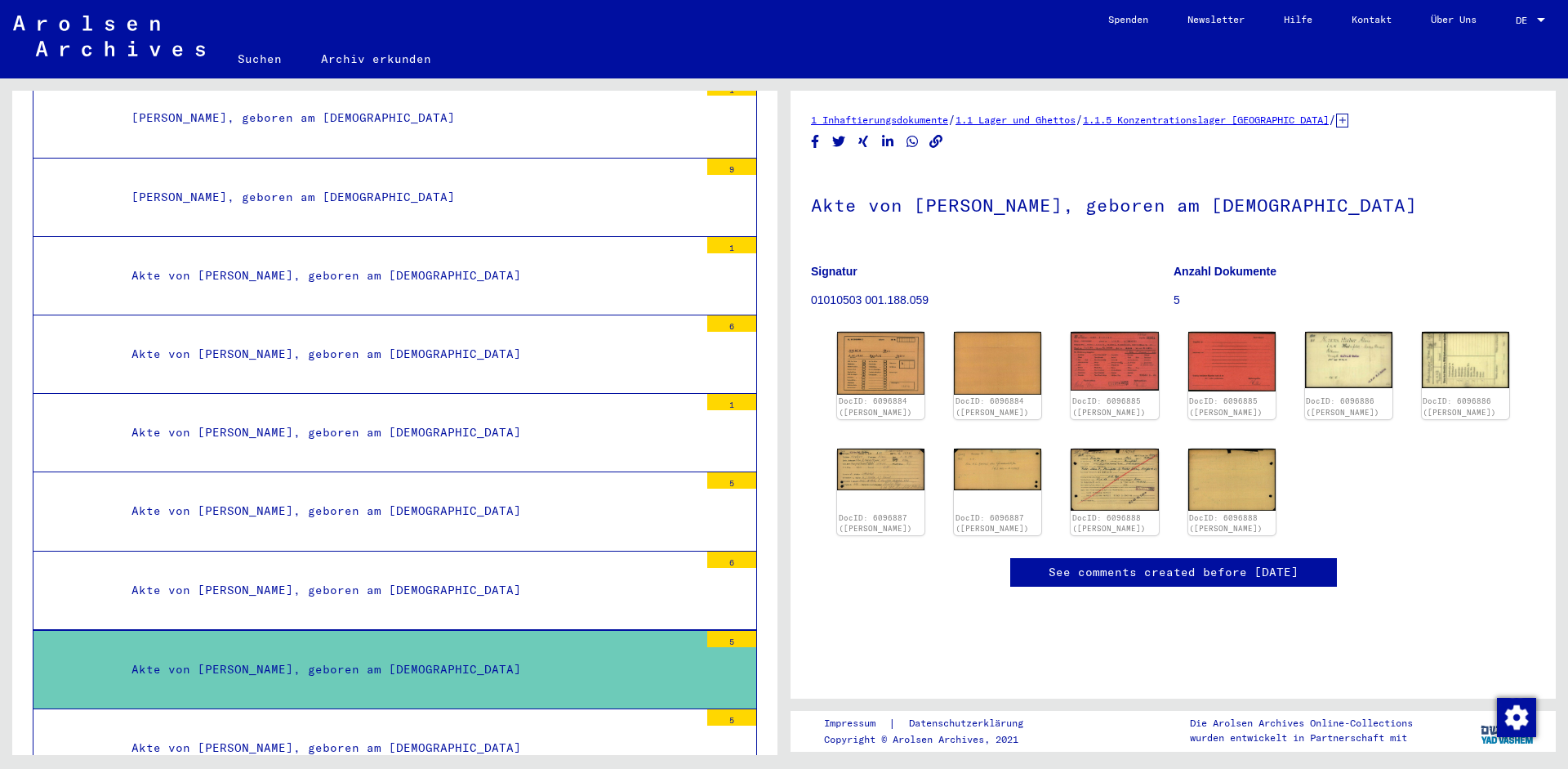
scroll to position [294, 0]
click at [1198, 564] on link "See comments created before [DATE]" at bounding box center [1173, 572] width 250 height 17
